Goal: Task Accomplishment & Management: Manage account settings

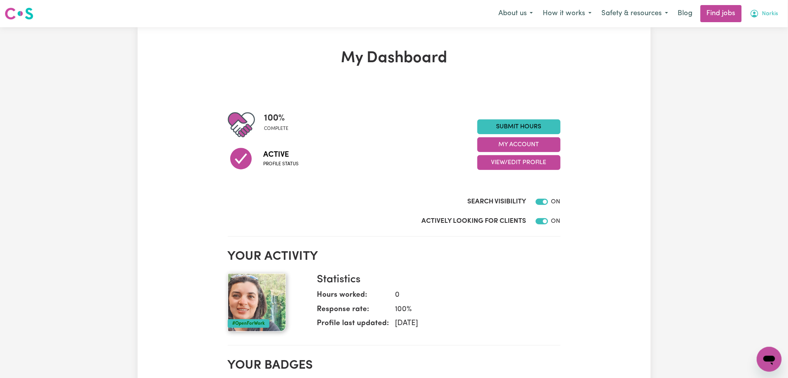
click at [761, 16] on button "Narkis" at bounding box center [764, 13] width 38 height 16
click at [744, 63] on link "Logout" at bounding box center [751, 59] width 61 height 15
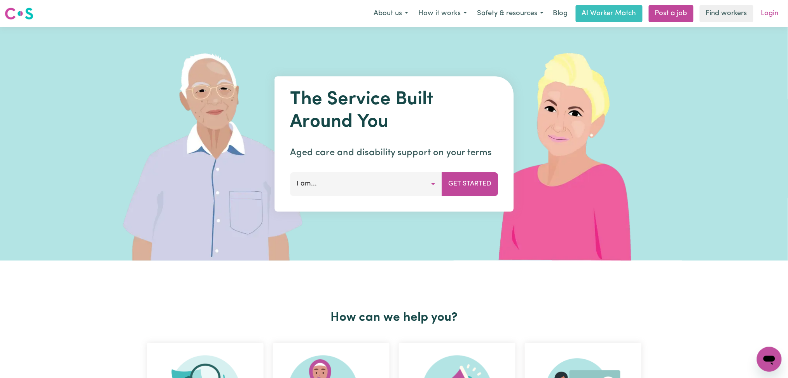
click at [779, 16] on link "Login" at bounding box center [769, 13] width 27 height 17
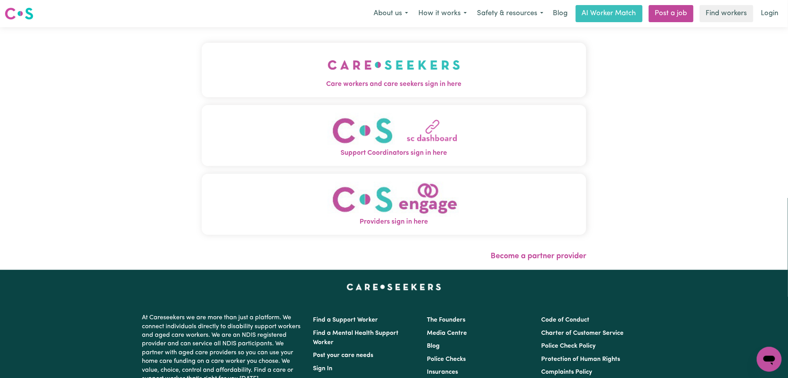
click at [268, 68] on button "Care workers and care seekers sign in here" at bounding box center [394, 70] width 385 height 54
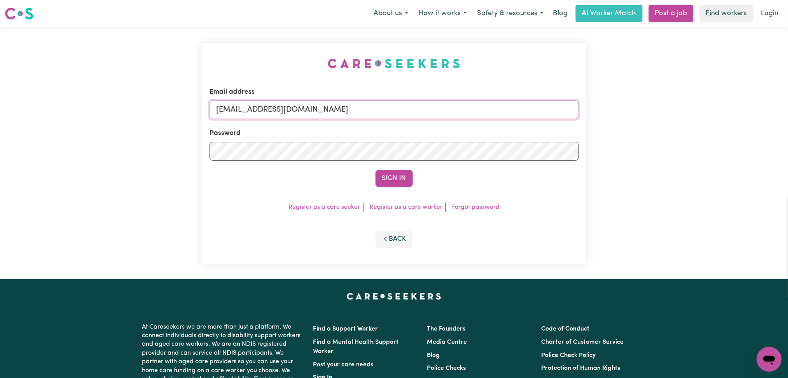
drag, startPoint x: 320, startPoint y: 113, endPoint x: 314, endPoint y: 119, distance: 7.7
click at [319, 113] on input "[EMAIL_ADDRESS][DOMAIN_NAME]" at bounding box center [393, 109] width 369 height 19
drag, startPoint x: 256, startPoint y: 103, endPoint x: 467, endPoint y: 119, distance: 211.2
click at [467, 119] on input "Superuser~[EMAIL_ADDRESS][DOMAIN_NAME]" at bounding box center [393, 109] width 369 height 19
type input "[EMAIL_ADDRESS][DOMAIN_NAME]"
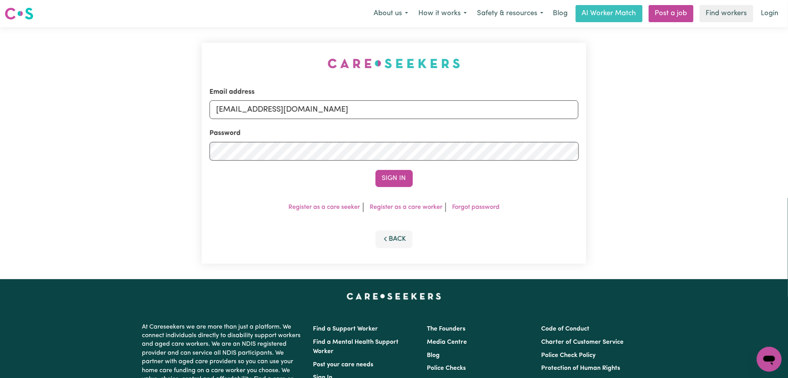
click at [394, 191] on div "Email address [EMAIL_ADDRESS][DOMAIN_NAME] Password Sign In Register as a care …" at bounding box center [394, 153] width 385 height 221
click at [399, 175] on button "Sign In" at bounding box center [393, 178] width 37 height 17
